Goal: Complete application form

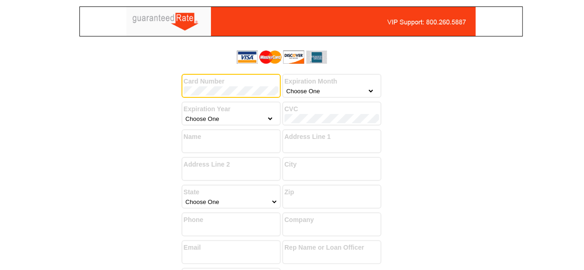
select select "1"
select select "2029"
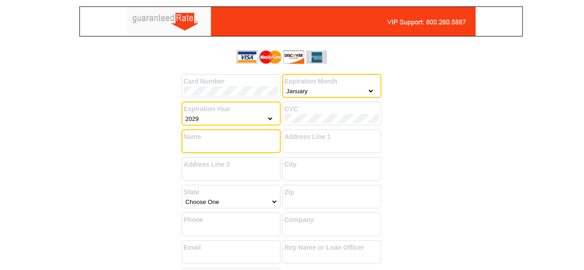
click at [210, 146] on input "Name" at bounding box center [231, 146] width 95 height 9
type input "[PERSON_NAME]"
type input "[STREET_ADDRESS][US_STATE]"
type input "21"
type input "[GEOGRAPHIC_DATA]"
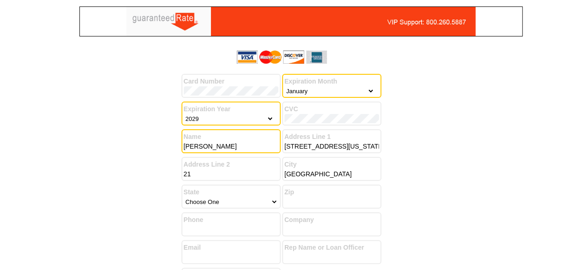
select select "14"
type input "60616"
type input "3124041317"
type input "Adorable Baby LLC"
type input "[EMAIL_ADDRESS][DOMAIN_NAME]"
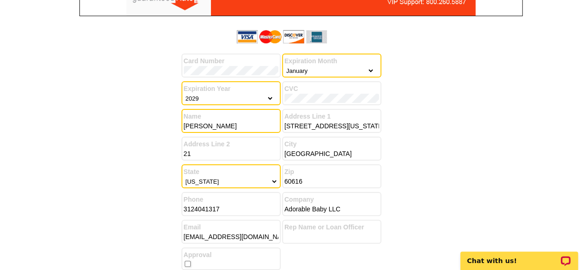
scroll to position [21, 0]
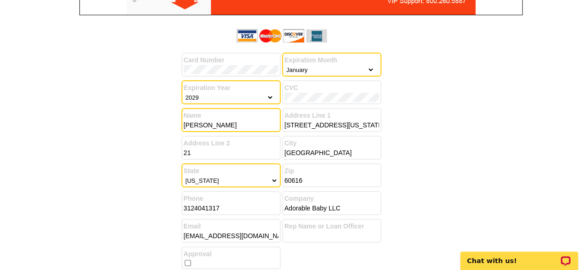
click at [69, 140] on main "Success! You have successfully submitted your billing information. Add another …" at bounding box center [292, 185] width 584 height 320
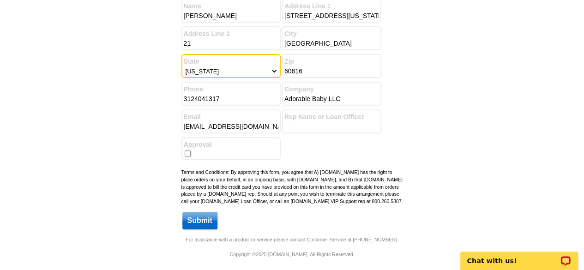
scroll to position [133, 0]
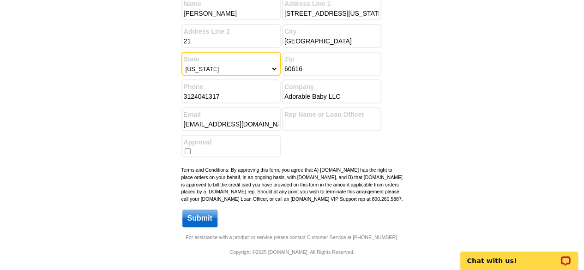
drag, startPoint x: 186, startPoint y: 149, endPoint x: 158, endPoint y: 158, distance: 29.5
click at [186, 149] on input "checkbox" at bounding box center [188, 151] width 6 height 6
checkbox input "true"
click at [197, 224] on input "Submit" at bounding box center [199, 219] width 35 height 18
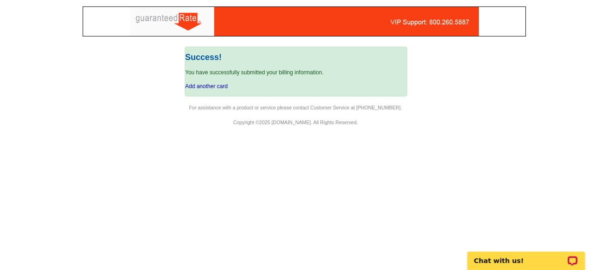
drag, startPoint x: 589, startPoint y: 154, endPoint x: 582, endPoint y: 148, distance: 9.5
click at [584, 154] on body "Log In Success! You have successfully submitted your billing information. Add a…" at bounding box center [295, 135] width 591 height 270
